Goal: Information Seeking & Learning: Learn about a topic

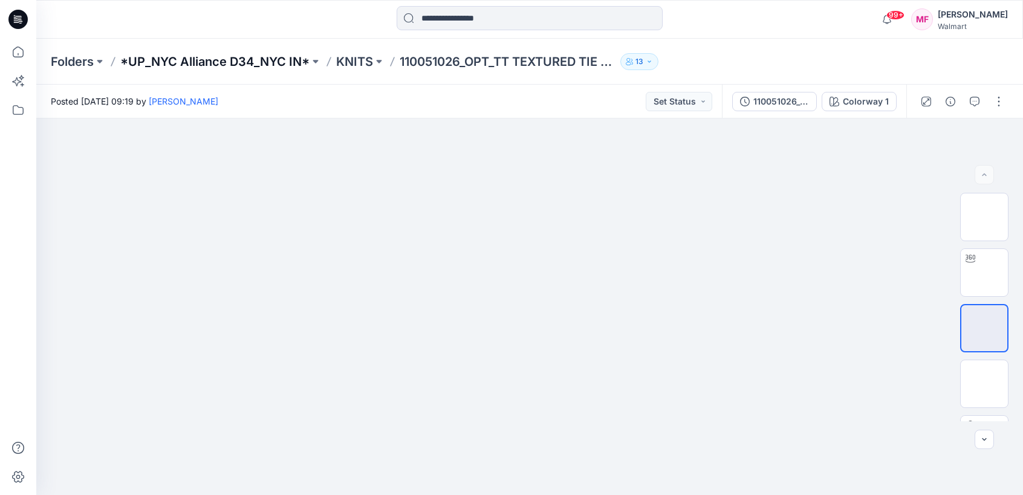
click at [250, 65] on p "*UP_NYC Alliance D34_NYC IN*" at bounding box center [214, 61] width 189 height 17
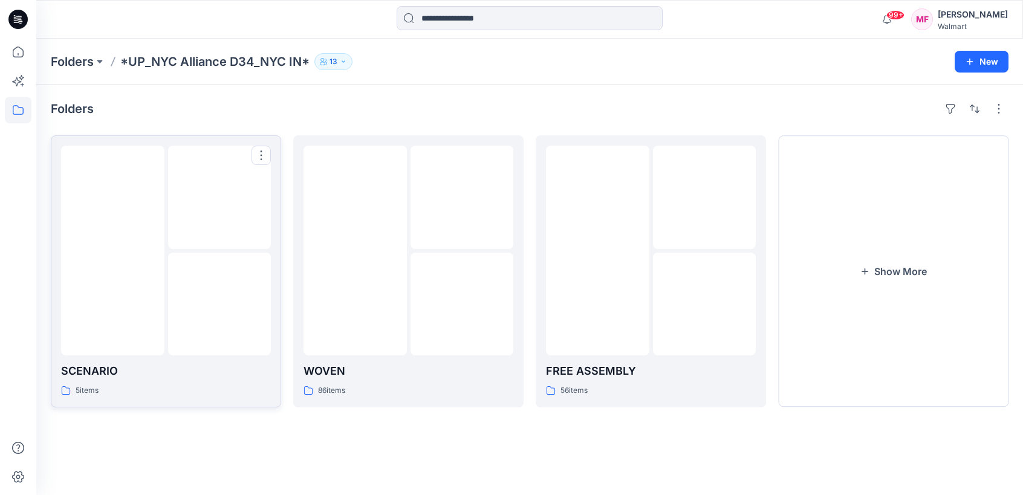
click at [219, 304] on img at bounding box center [219, 304] width 0 height 0
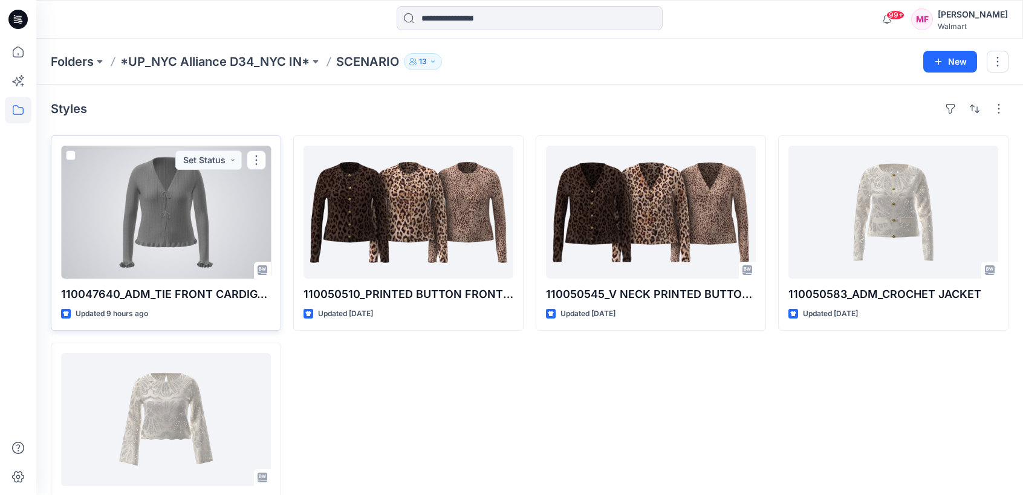
click at [169, 262] on div at bounding box center [166, 212] width 210 height 133
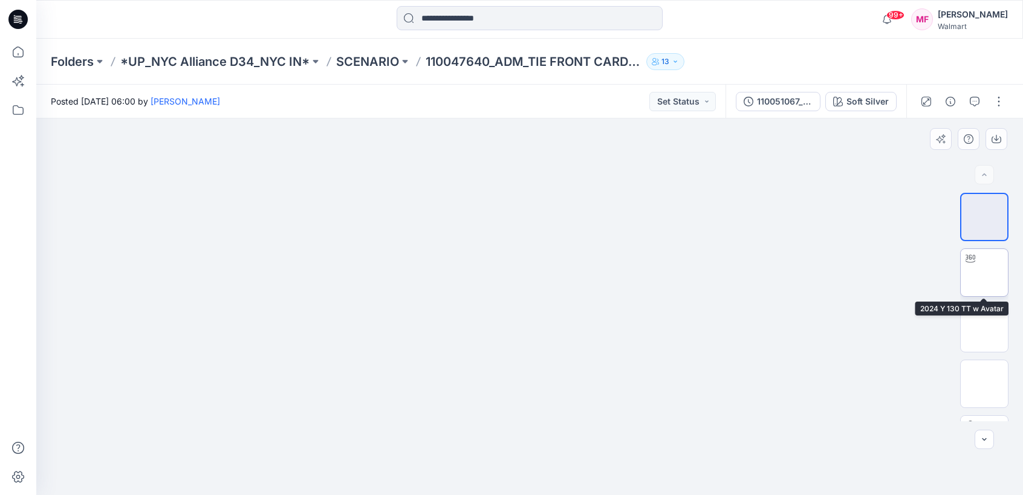
click at [984, 273] on img at bounding box center [984, 273] width 0 height 0
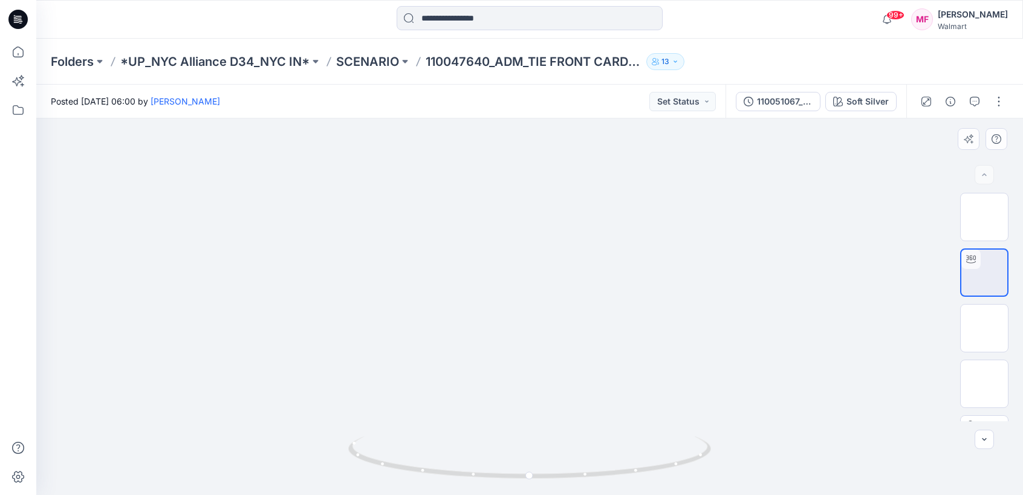
drag, startPoint x: 768, startPoint y: 199, endPoint x: 766, endPoint y: 142, distance: 57.4
drag, startPoint x: 738, startPoint y: 167, endPoint x: 741, endPoint y: 247, distance: 79.2
click at [853, 105] on div "Soft Silver" at bounding box center [867, 101] width 42 height 13
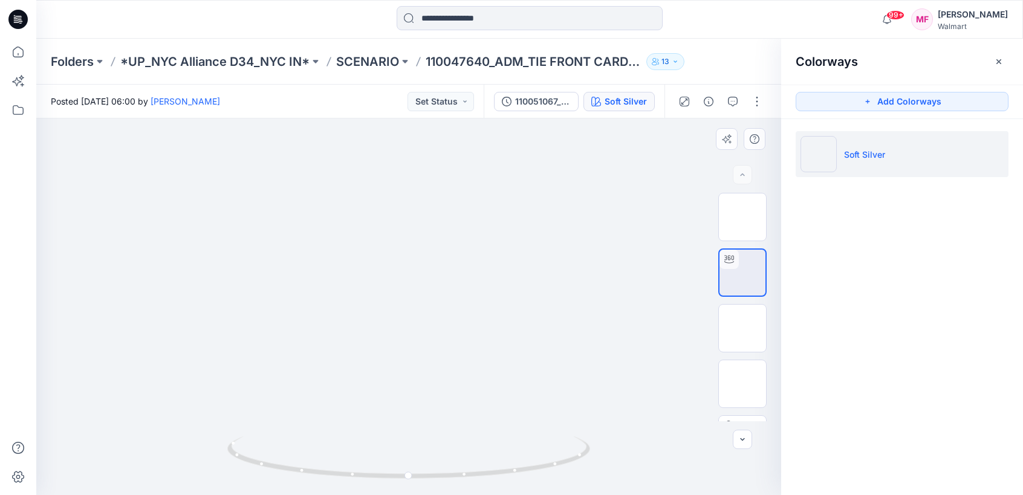
click at [549, 103] on div "110051067_ADM_TIE FRONT CARDIGAN-9-22" at bounding box center [543, 101] width 56 height 13
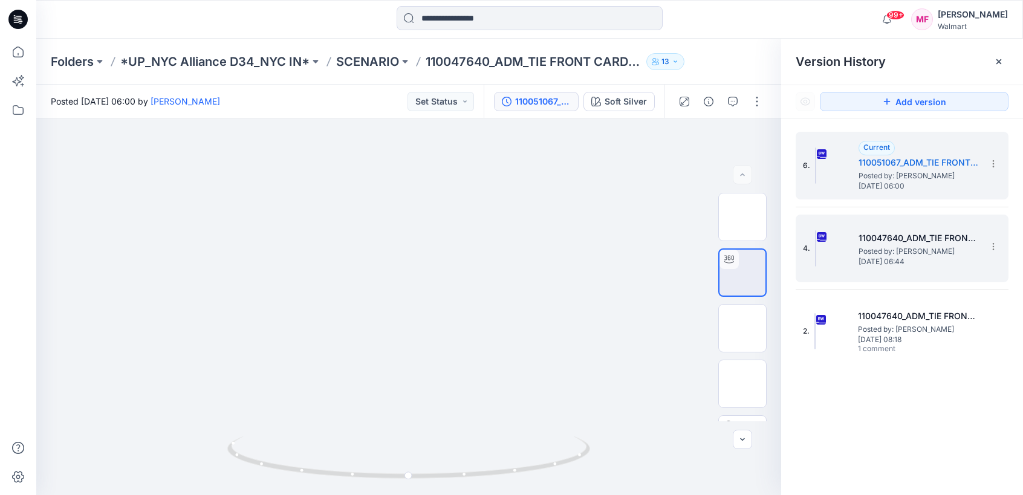
click at [952, 250] on span "Posted by: [PERSON_NAME]" at bounding box center [918, 251] width 121 height 12
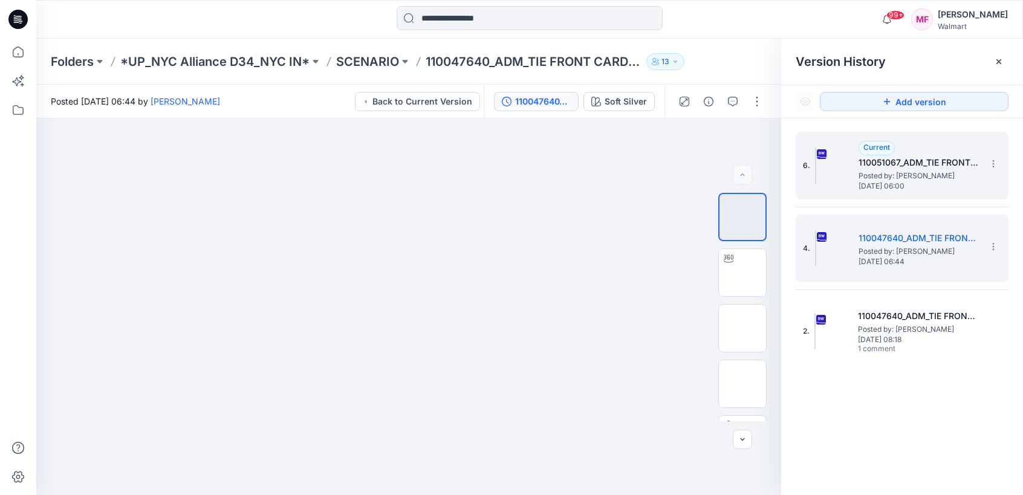
click at [929, 196] on div "6. Current 110051067_ADM_TIE FRONT CARDIGAN-9-22 Posted by: [PERSON_NAME] [DATE…" at bounding box center [901, 166] width 213 height 68
click at [902, 165] on h5 "110051067_ADM_TIE FRONT CARDIGAN-9-22" at bounding box center [918, 162] width 121 height 15
click at [909, 250] on span "Posted by: [PERSON_NAME]" at bounding box center [918, 251] width 121 height 12
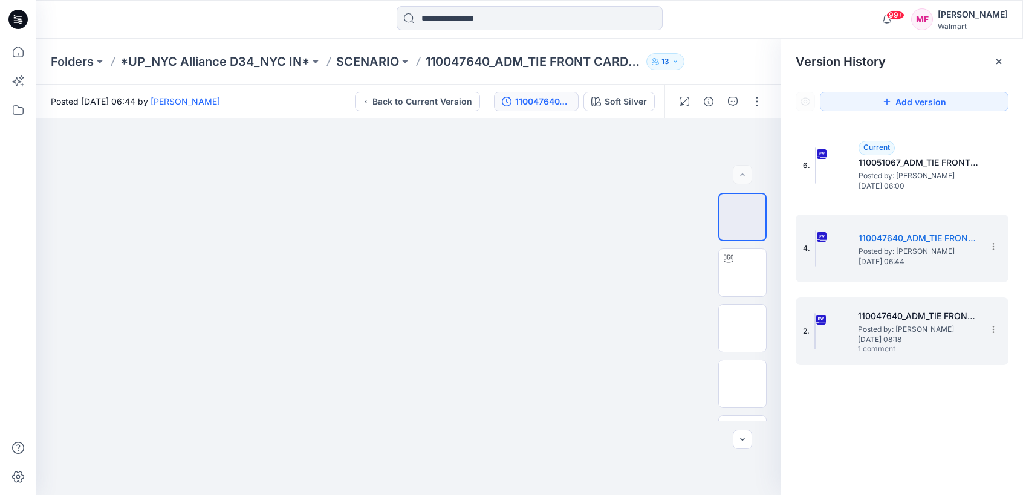
click at [903, 328] on span "Posted by: [PERSON_NAME]" at bounding box center [918, 329] width 121 height 12
click at [893, 280] on div "4. 110047640_ADM_TIE FRONT CARDIGAN-9-19 Posted by: [PERSON_NAME] [DATE] 06:44" at bounding box center [901, 249] width 213 height 68
click at [894, 247] on span "Posted by: [PERSON_NAME]" at bounding box center [918, 251] width 121 height 12
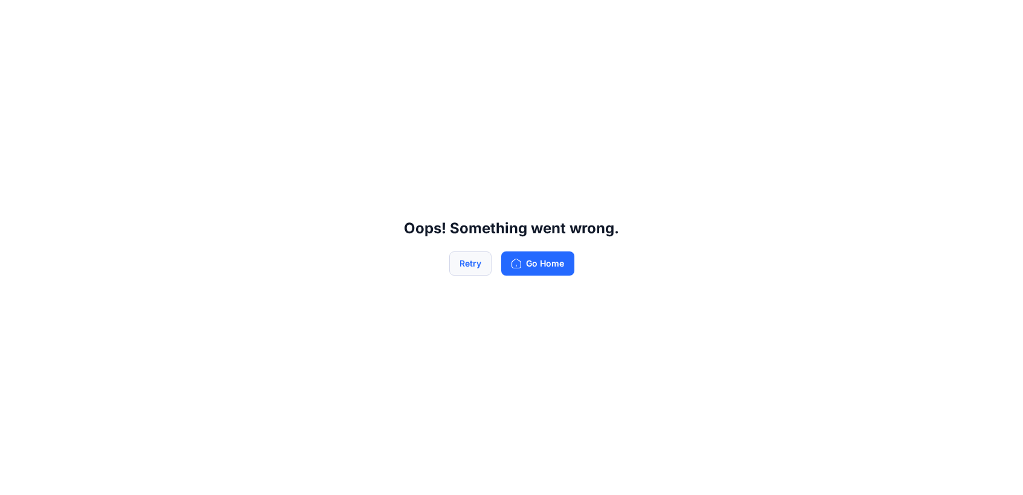
click at [482, 260] on button "Retry" at bounding box center [470, 263] width 42 height 24
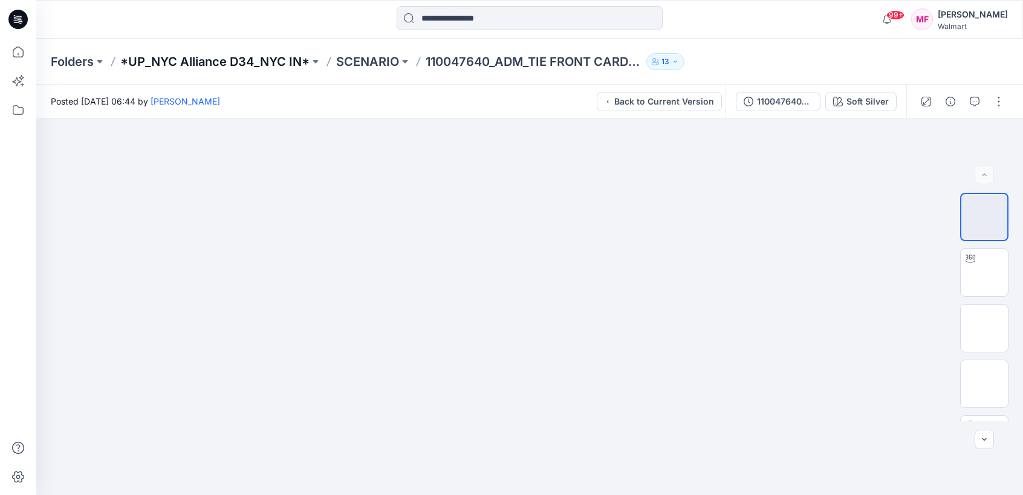
click at [267, 65] on p "*UP_NYC Alliance D34_NYC IN*" at bounding box center [214, 61] width 189 height 17
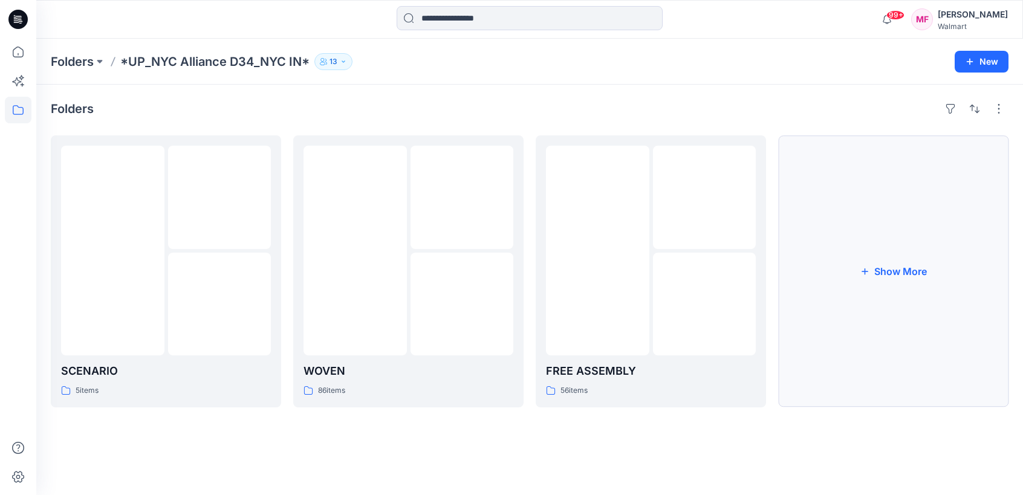
click at [843, 315] on button "Show More" at bounding box center [893, 271] width 230 height 272
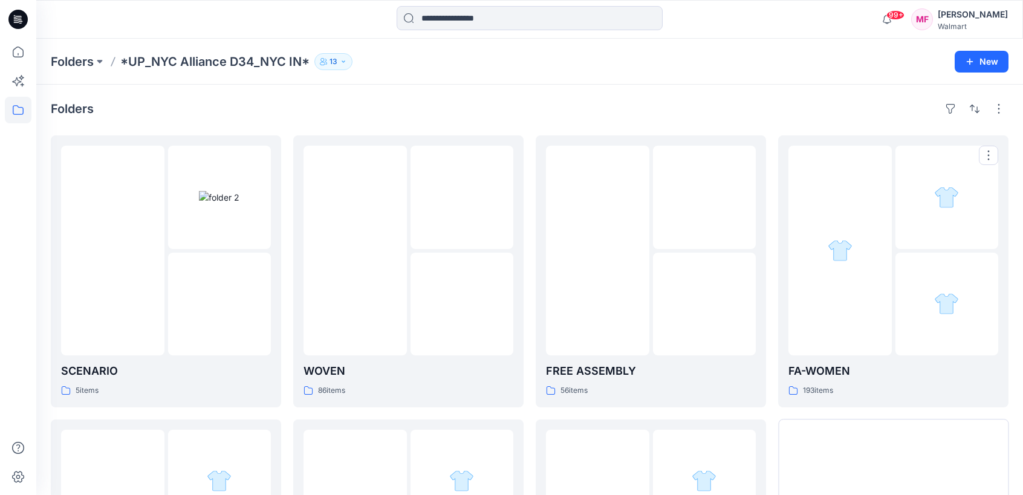
scroll to position [230, 0]
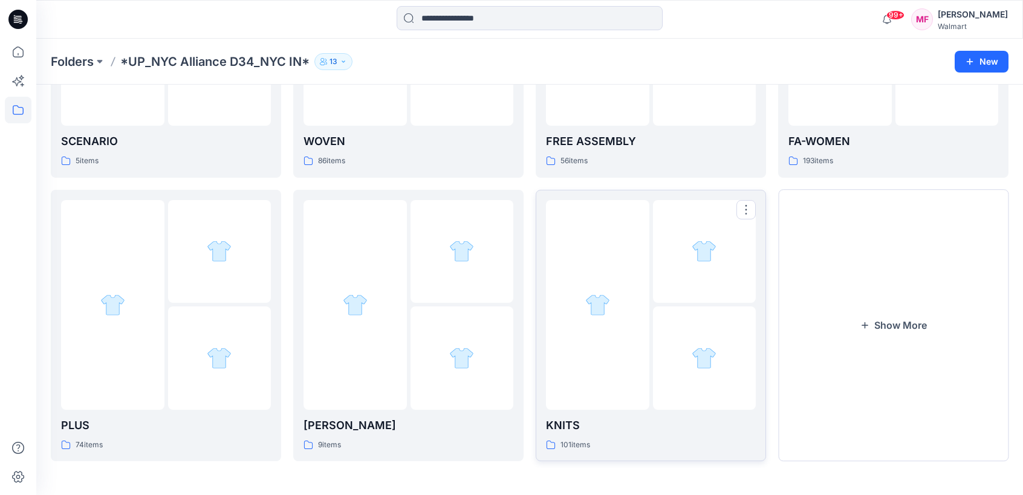
click at [585, 317] on img at bounding box center [597, 304] width 25 height 25
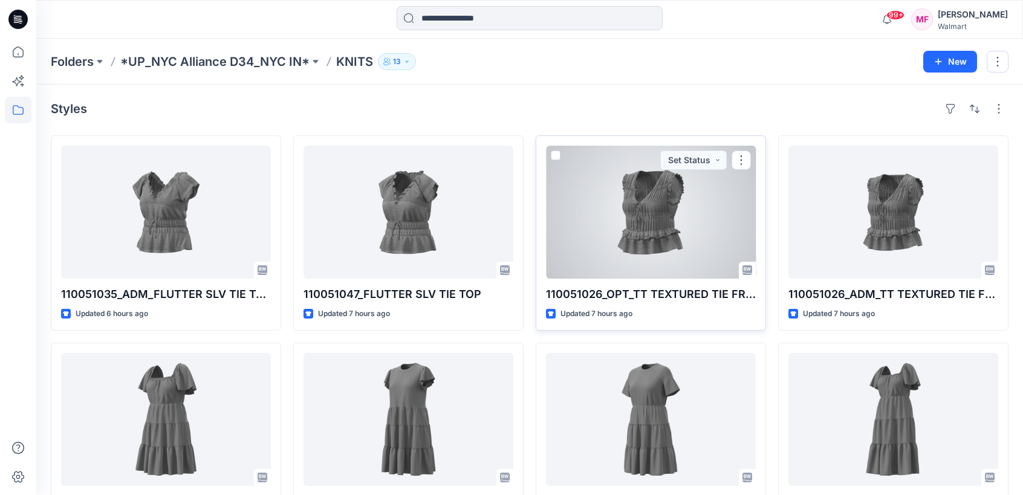
click at [688, 245] on div at bounding box center [651, 212] width 210 height 133
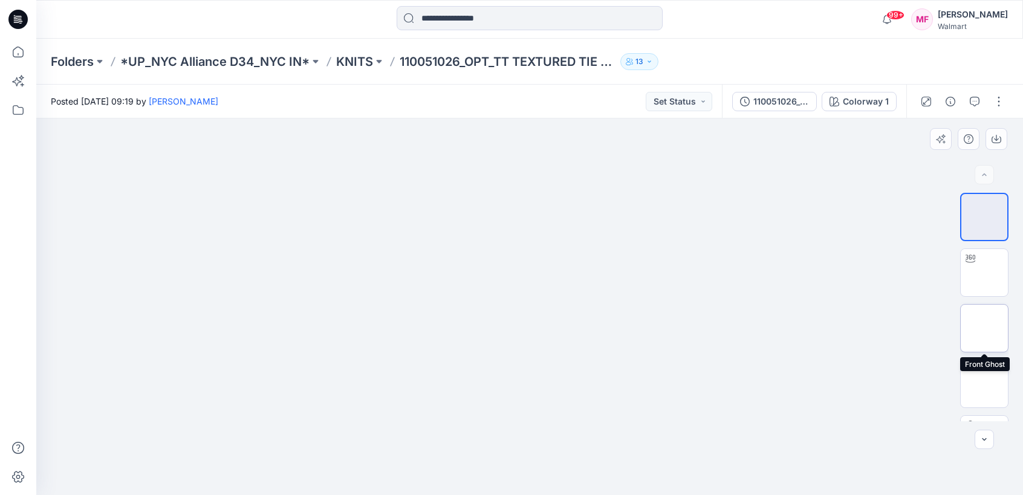
click at [984, 328] on img at bounding box center [984, 328] width 0 height 0
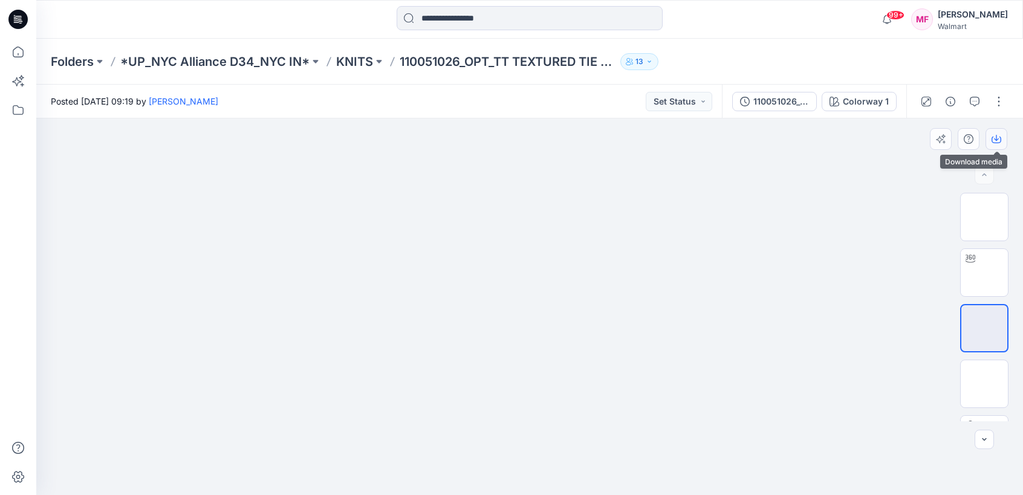
click at [998, 143] on icon "button" at bounding box center [996, 140] width 10 height 7
click at [348, 59] on p "KNITS" at bounding box center [354, 61] width 37 height 17
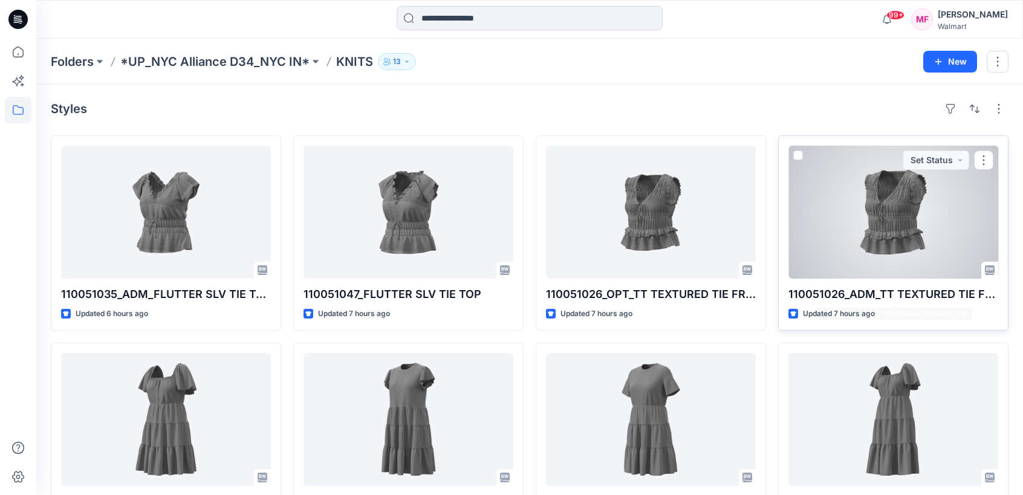
click at [917, 218] on div at bounding box center [893, 212] width 210 height 133
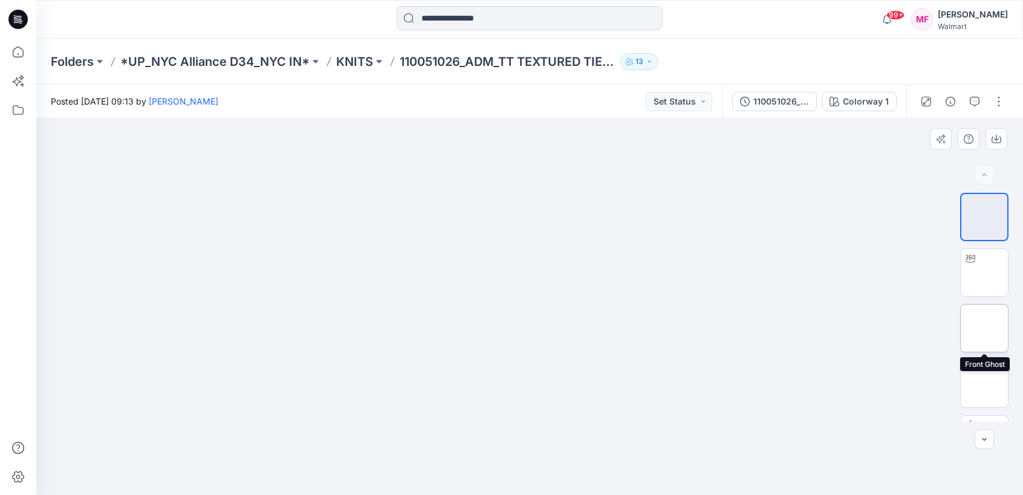
click at [984, 328] on img at bounding box center [984, 328] width 0 height 0
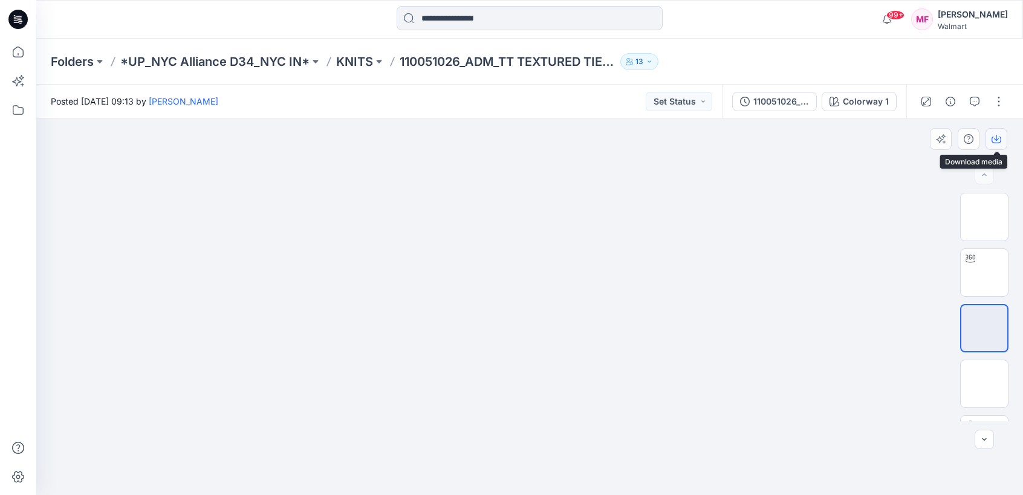
click at [997, 135] on icon "button" at bounding box center [996, 139] width 10 height 10
click at [354, 65] on p "KNITS" at bounding box center [354, 61] width 37 height 17
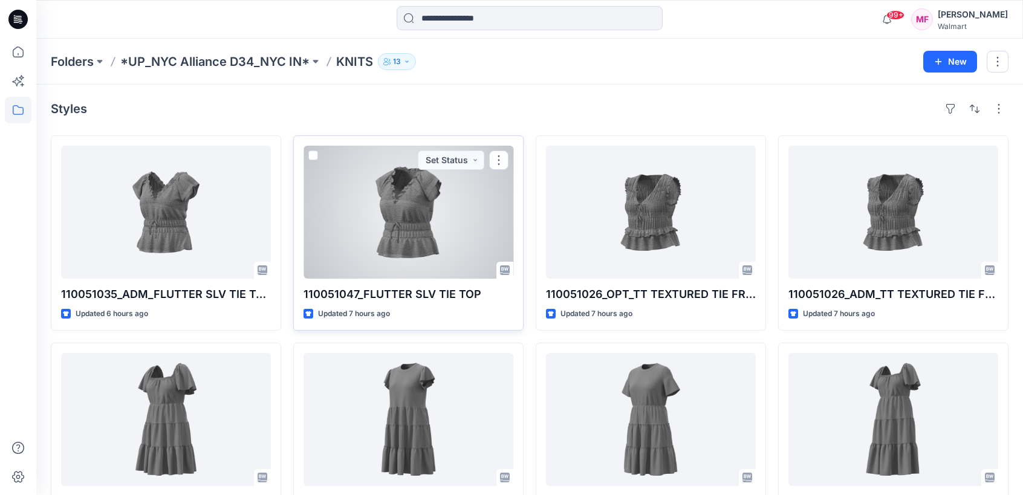
click at [402, 257] on div at bounding box center [408, 212] width 210 height 133
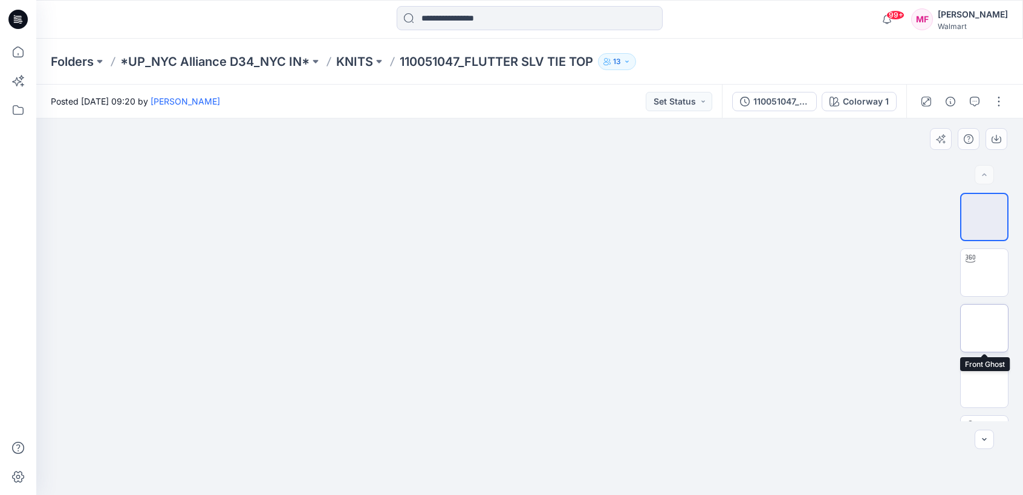
click at [984, 328] on img at bounding box center [984, 328] width 0 height 0
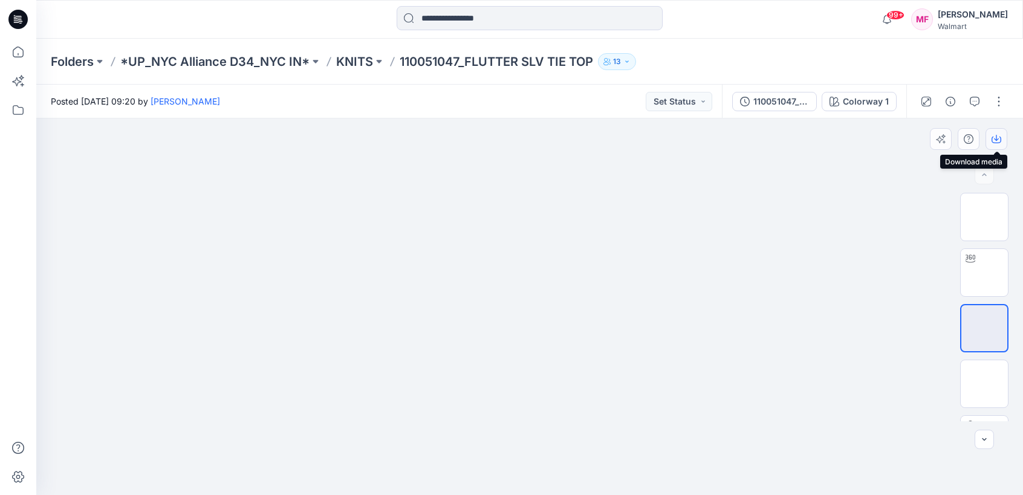
click at [997, 144] on button "button" at bounding box center [996, 139] width 22 height 22
click at [984, 384] on img at bounding box center [984, 384] width 0 height 0
click at [1000, 132] on button "button" at bounding box center [996, 139] width 22 height 22
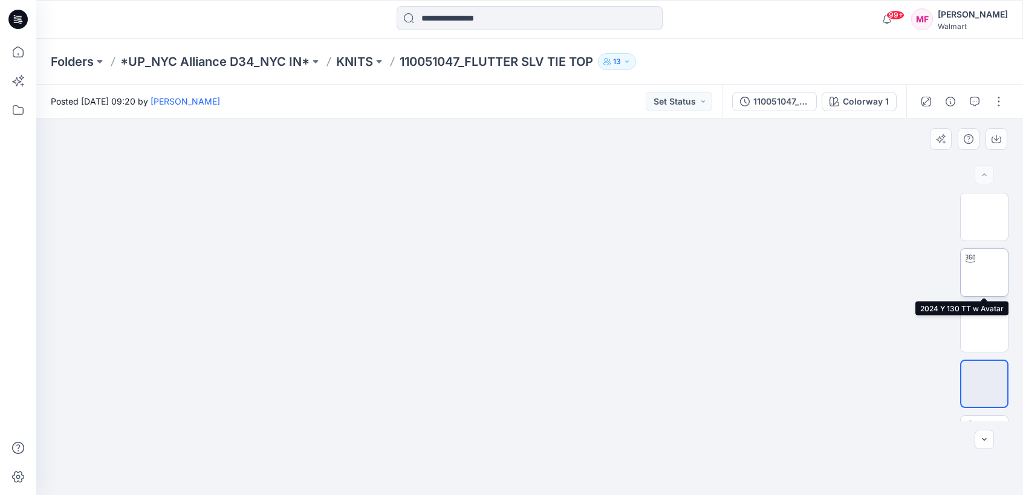
click at [984, 273] on img at bounding box center [984, 273] width 0 height 0
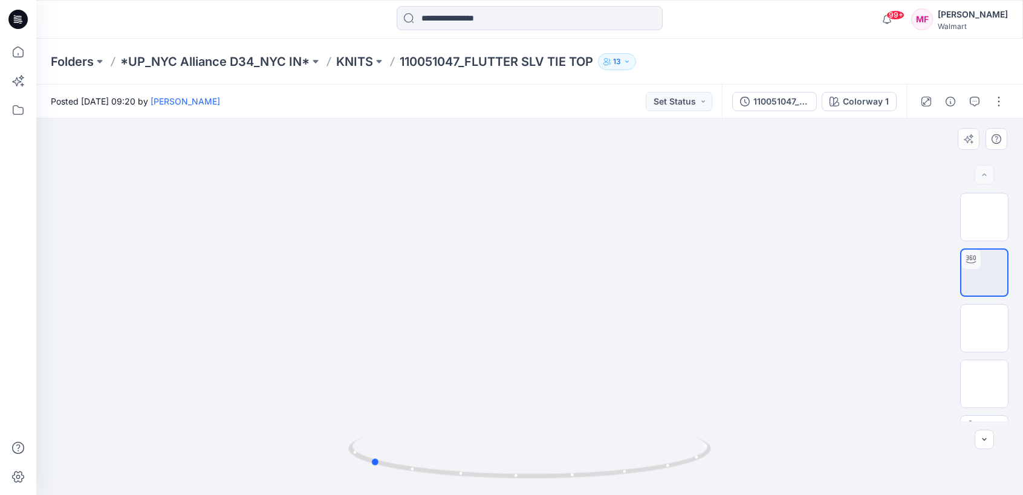
drag, startPoint x: 534, startPoint y: 482, endPoint x: 737, endPoint y: 413, distance: 214.6
click at [737, 413] on div at bounding box center [529, 306] width 986 height 377
drag, startPoint x: 538, startPoint y: 368, endPoint x: 522, endPoint y: 424, distance: 58.7
click at [351, 62] on p "KNITS" at bounding box center [354, 61] width 37 height 17
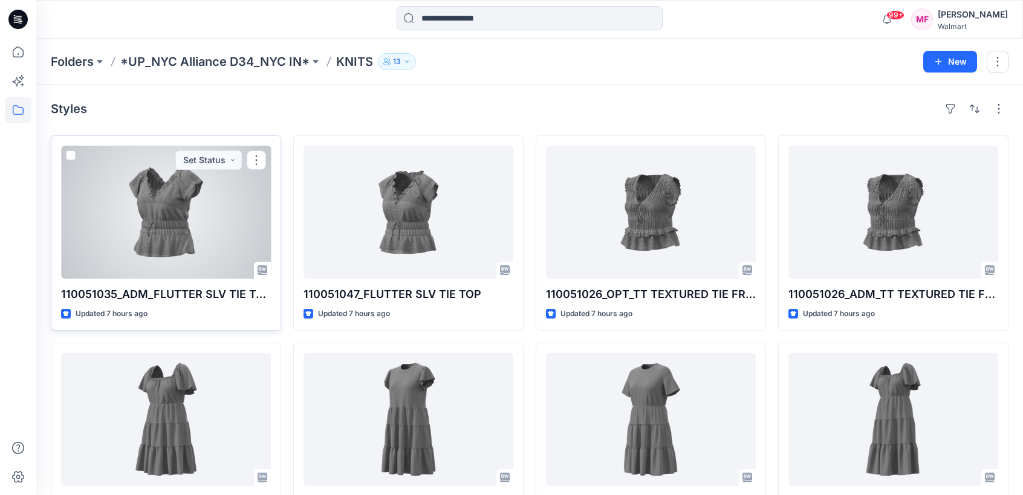
click at [215, 229] on div at bounding box center [166, 212] width 210 height 133
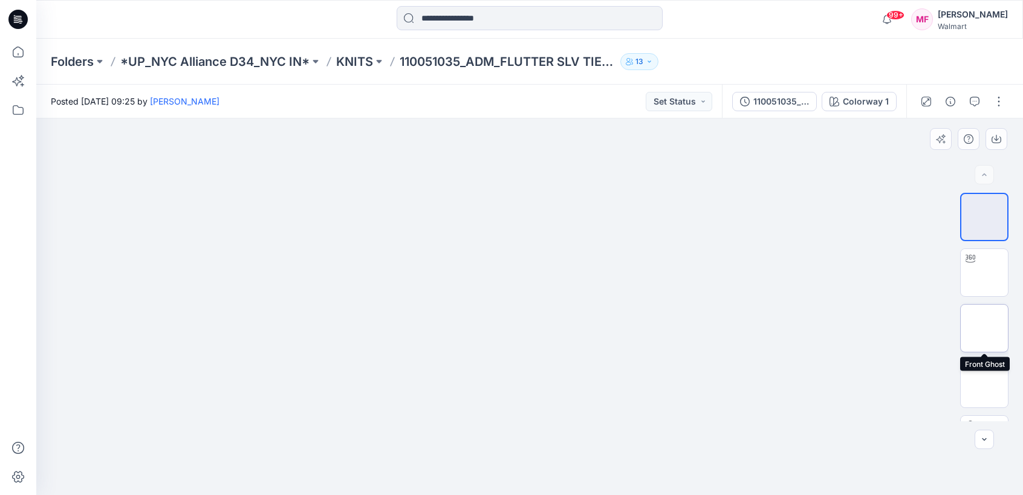
click at [984, 328] on img at bounding box center [984, 328] width 0 height 0
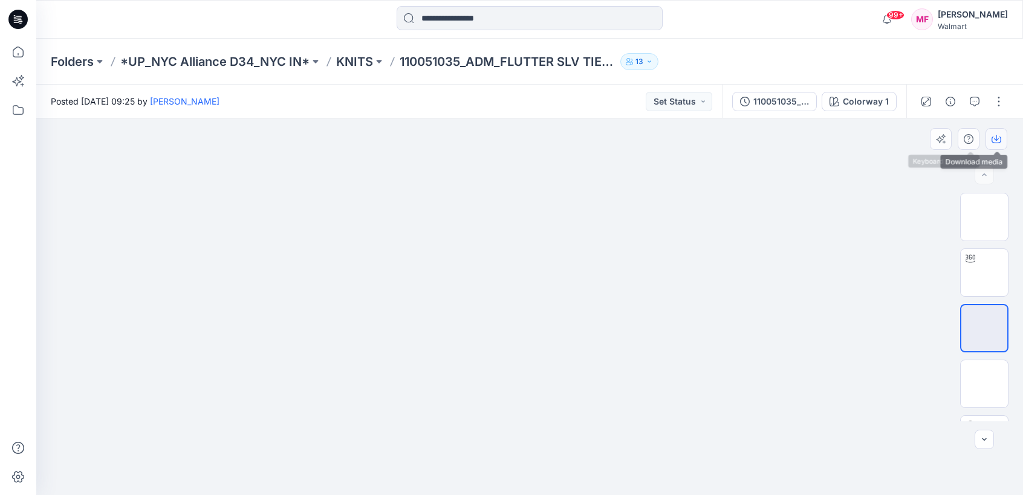
click at [995, 136] on icon "button" at bounding box center [996, 139] width 10 height 10
click at [984, 384] on img at bounding box center [984, 384] width 0 height 0
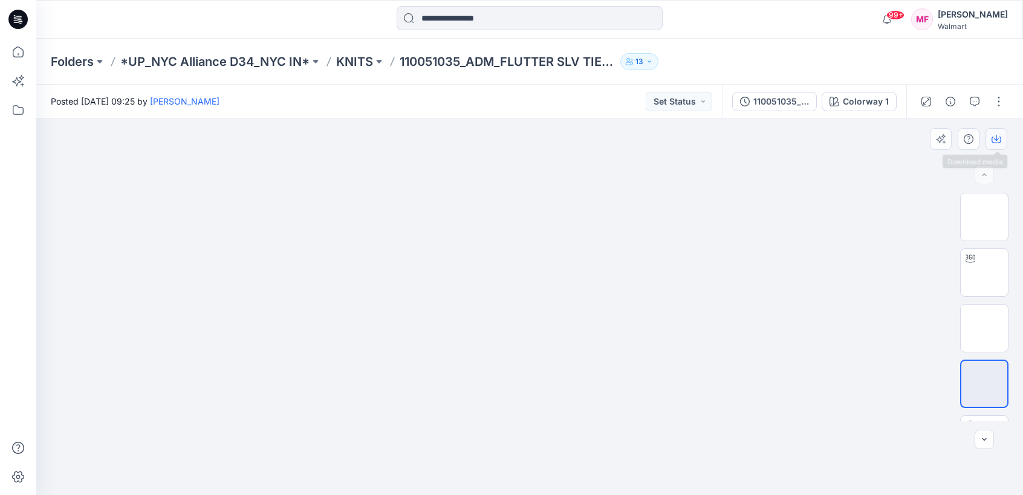
click at [997, 143] on icon "button" at bounding box center [996, 139] width 10 height 10
